Goal: Information Seeking & Learning: Learn about a topic

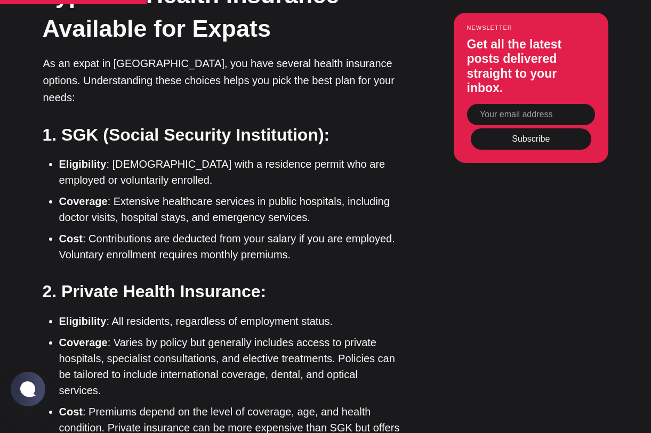
scroll to position [1526, 0]
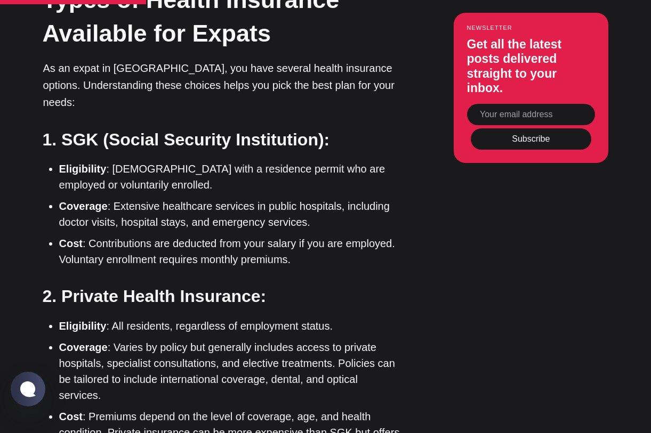
click at [85, 285] on h3 "2. Private Health Insurance:" at bounding box center [221, 297] width 357 height 24
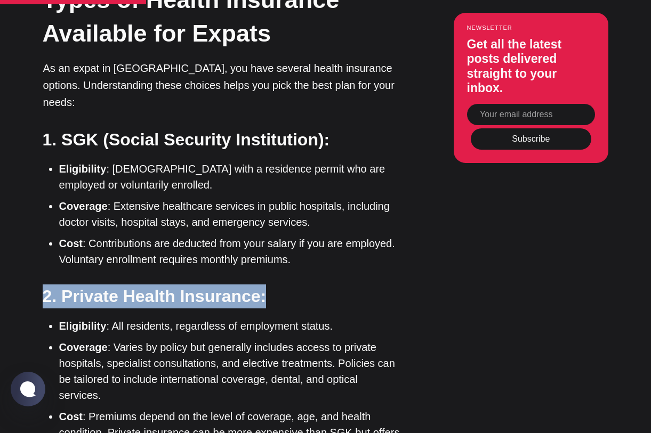
click at [85, 285] on h3 "2. Private Health Insurance:" at bounding box center [221, 297] width 357 height 24
click at [60, 285] on h3 "2. Private Health Insurance:" at bounding box center [221, 297] width 357 height 24
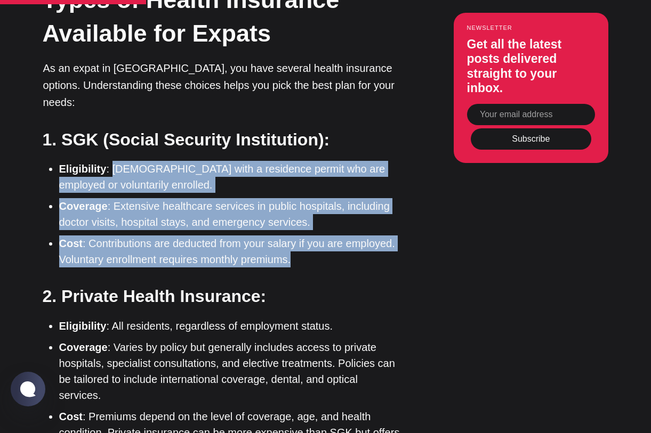
drag, startPoint x: 109, startPoint y: 138, endPoint x: 299, endPoint y: 228, distance: 210.3
click at [299, 228] on ul "Eligibility : Foreigners with a residence permit who are employed or voluntaril…" at bounding box center [225, 214] width 349 height 107
drag, startPoint x: 59, startPoint y: 134, endPoint x: 287, endPoint y: 228, distance: 246.9
click at [287, 228] on ul "Eligibility : Foreigners with a residence permit who are employed or voluntaril…" at bounding box center [225, 214] width 349 height 107
